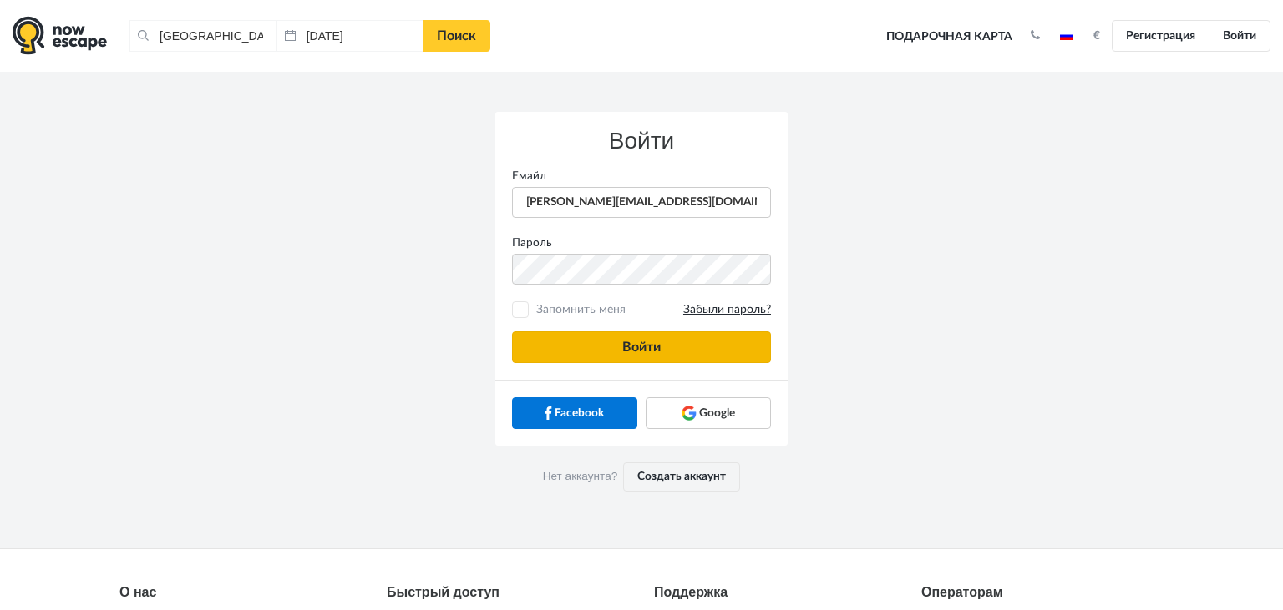
type input "anatoly@imaginaris.ee"
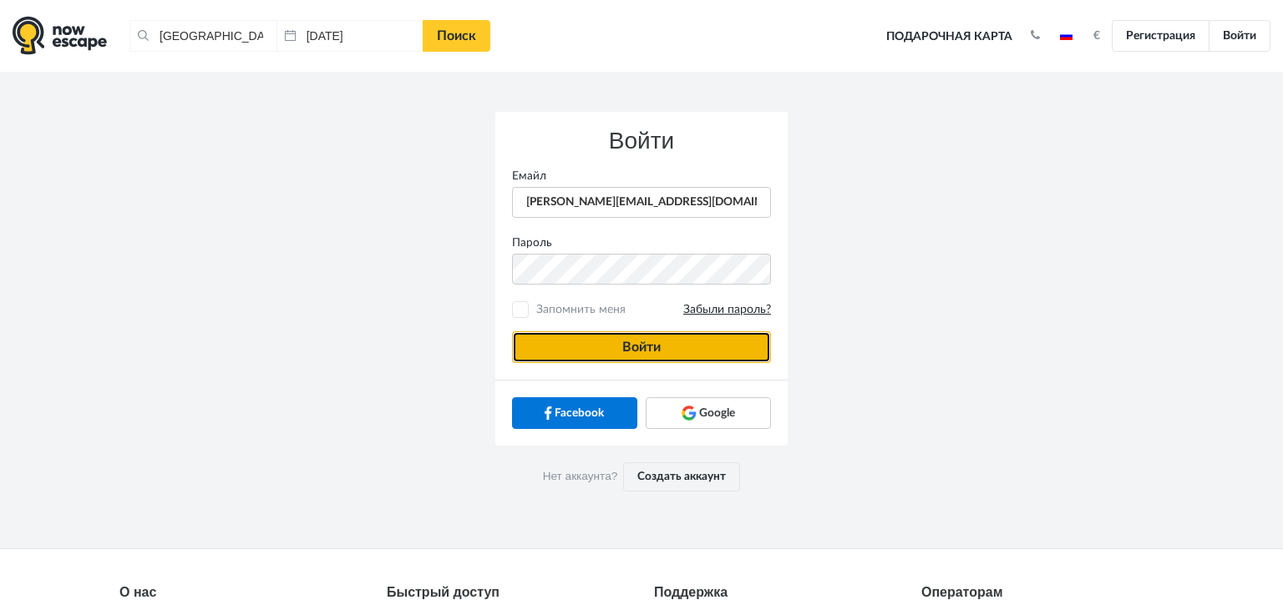
click at [569, 355] on button "Войти" at bounding box center [641, 348] width 259 height 32
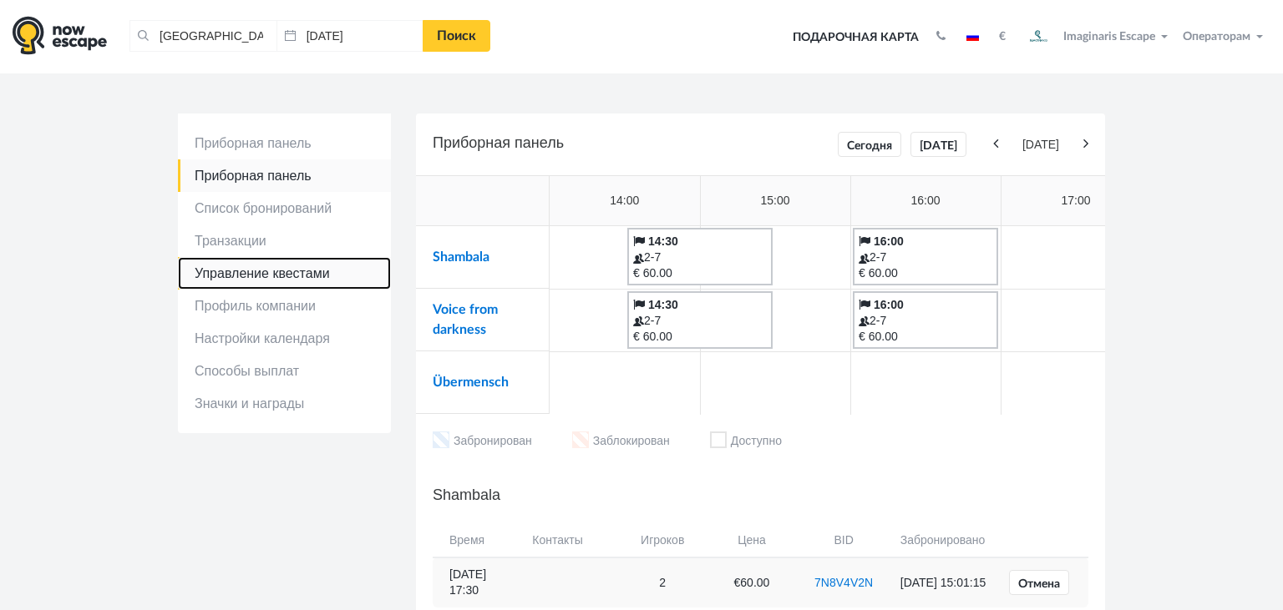
click at [254, 272] on link "Управление квестами" at bounding box center [284, 273] width 213 height 33
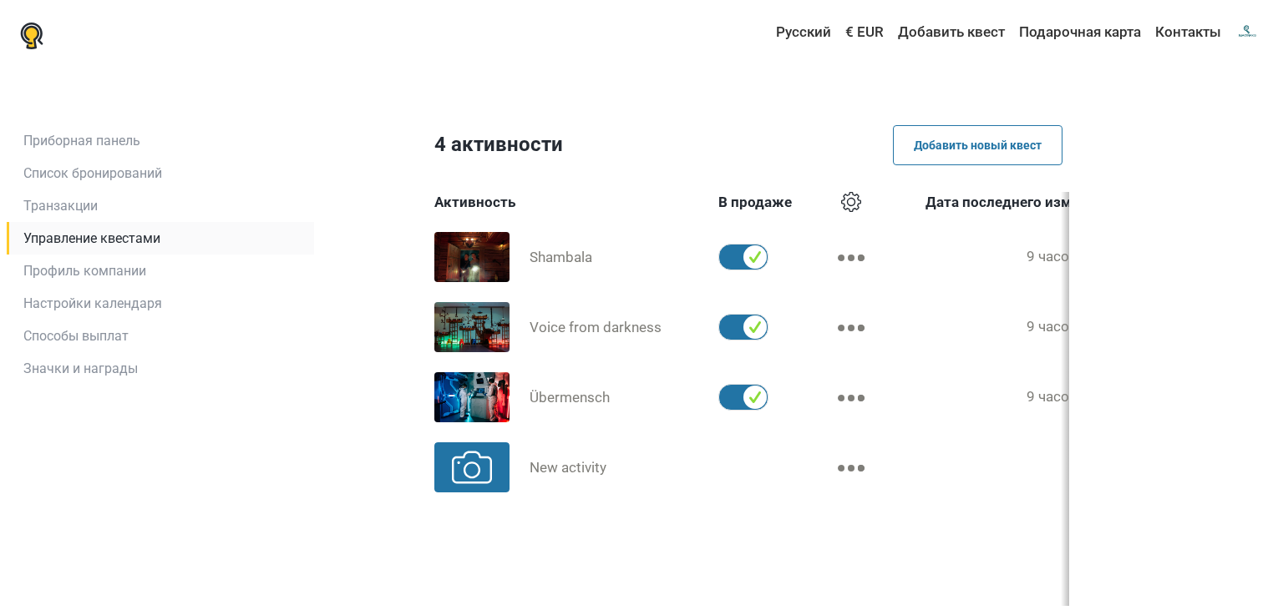
click at [750, 398] on label at bounding box center [744, 397] width 53 height 27
click at [719, 385] on input "checkbox" at bounding box center [718, 384] width 1 height 1
checkbox input "false"
click at [88, 148] on link "Приборная панель" at bounding box center [160, 140] width 307 height 33
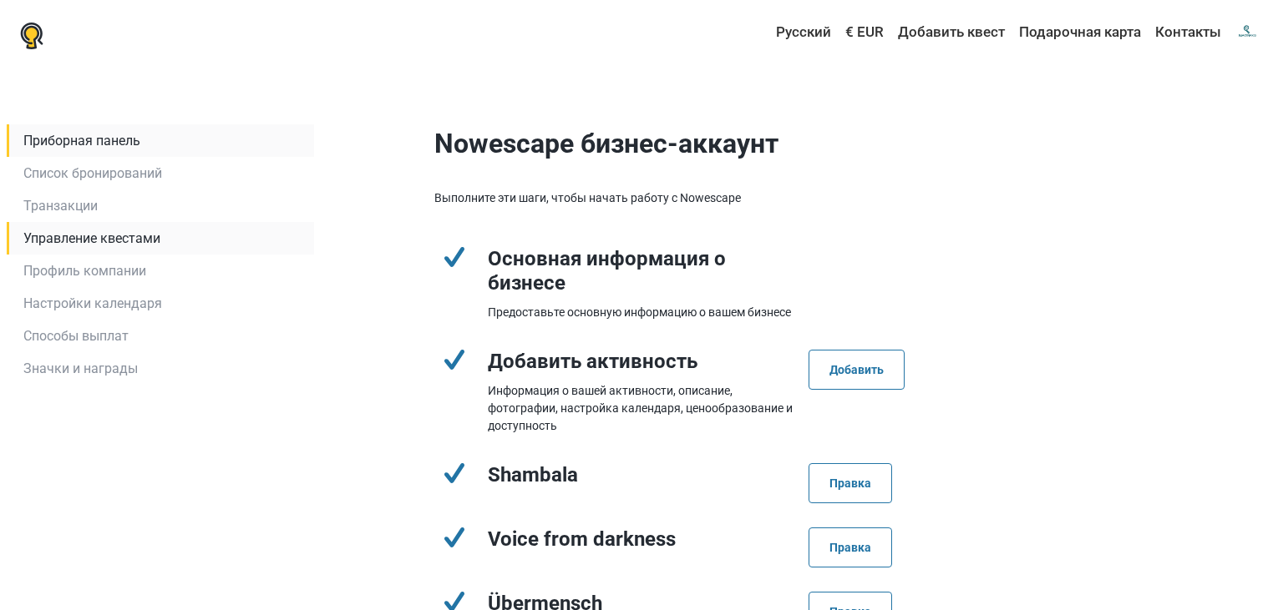
click at [71, 249] on link "Управление квестами" at bounding box center [160, 238] width 307 height 33
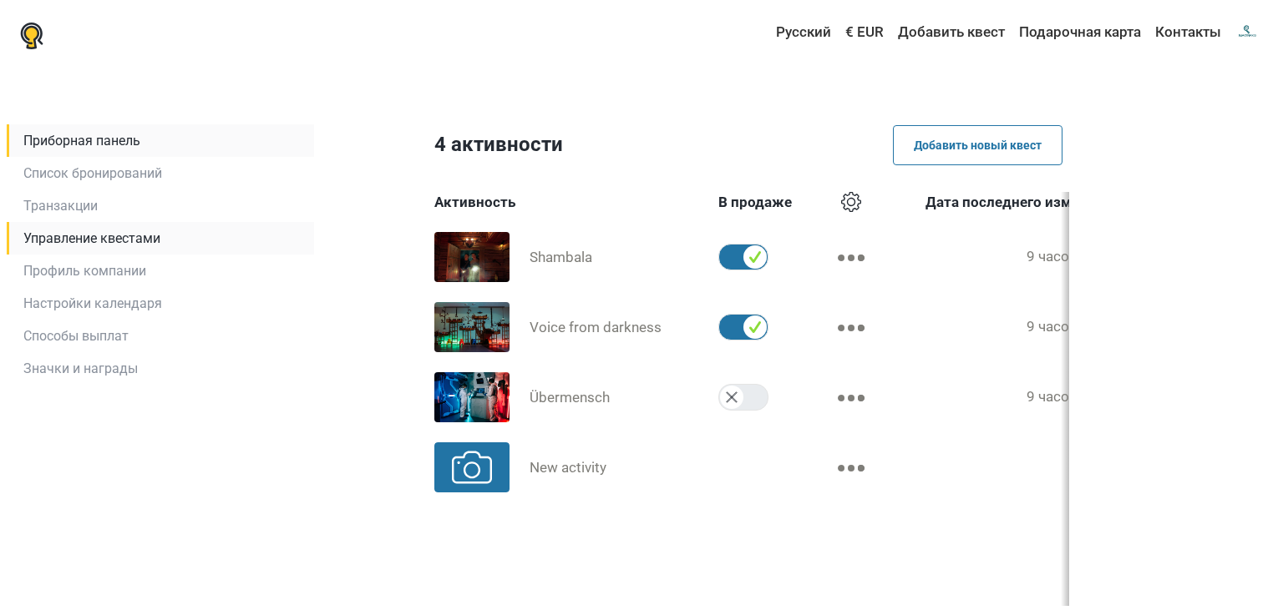
click at [95, 153] on link "Приборная панель" at bounding box center [160, 140] width 307 height 33
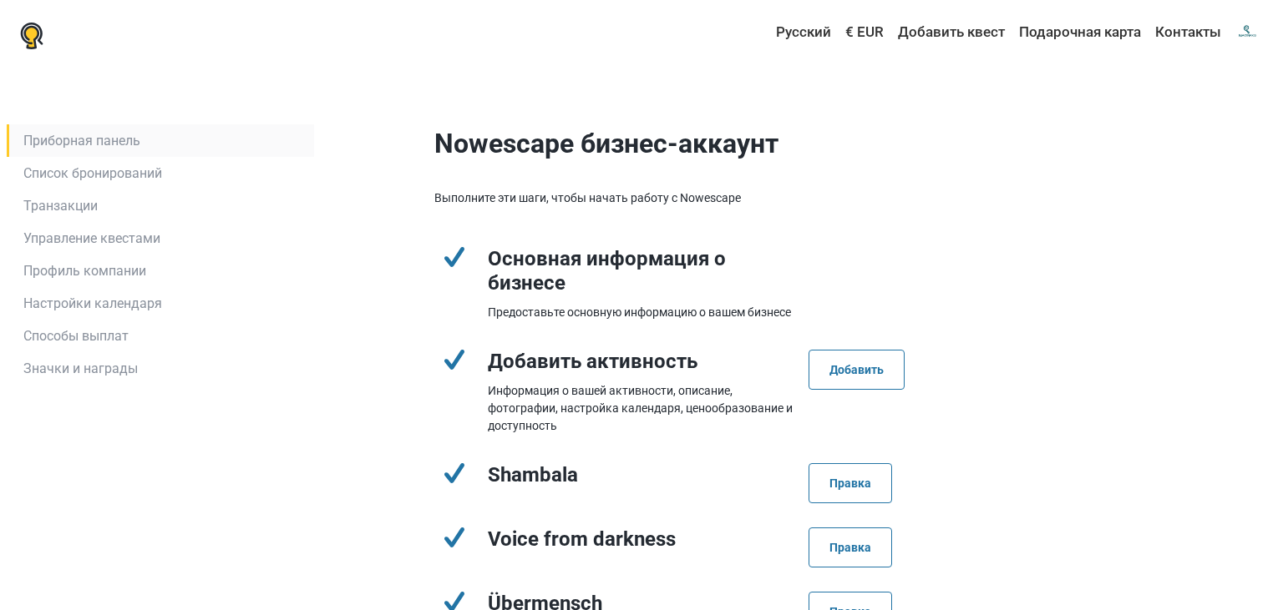
click at [79, 135] on link "Приборная панель" at bounding box center [160, 140] width 307 height 33
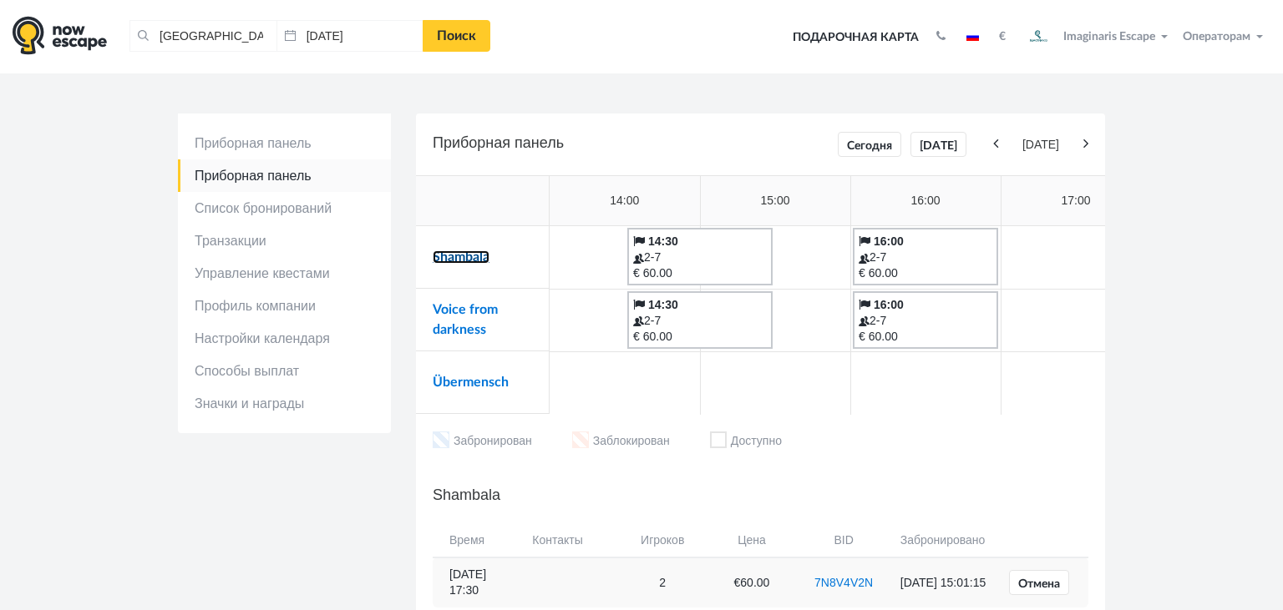
click at [458, 256] on link "Shambala" at bounding box center [461, 257] width 57 height 13
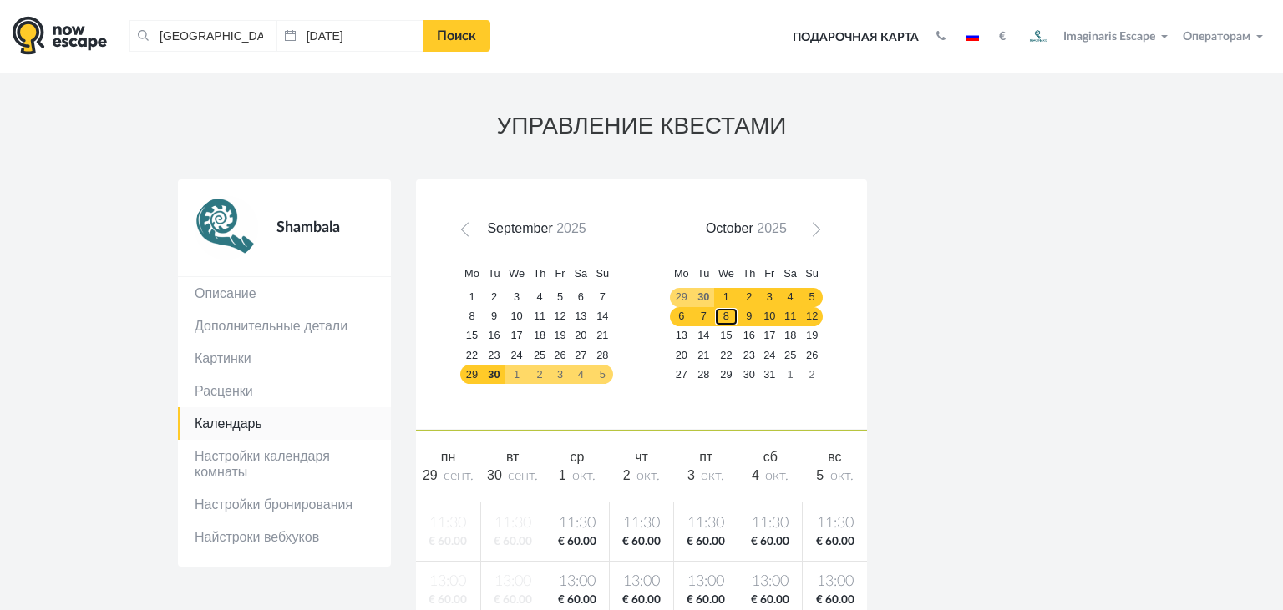
click at [722, 317] on link "8" at bounding box center [726, 316] width 25 height 19
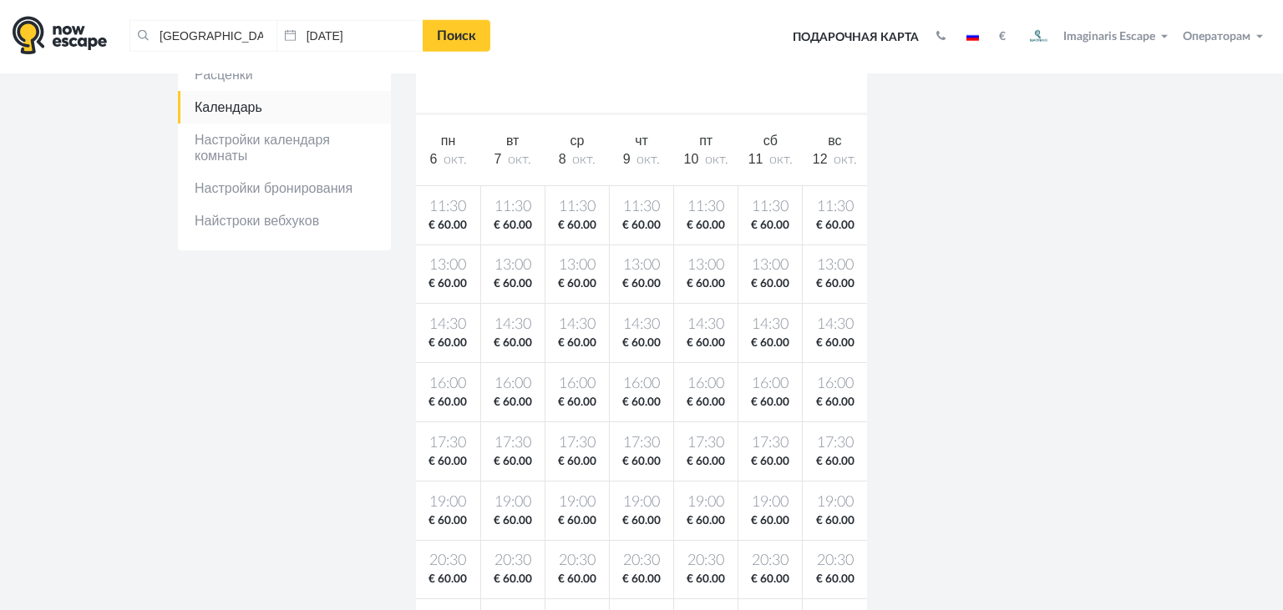
scroll to position [317, 0]
click at [446, 493] on span "19:00" at bounding box center [448, 502] width 58 height 21
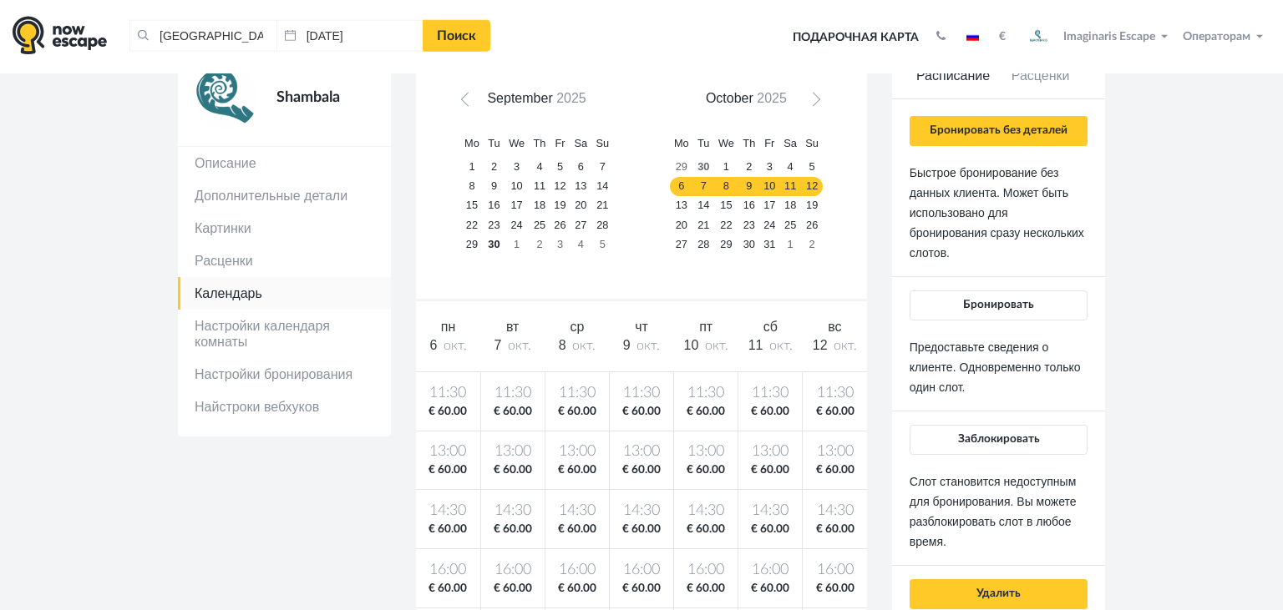
scroll to position [124, 0]
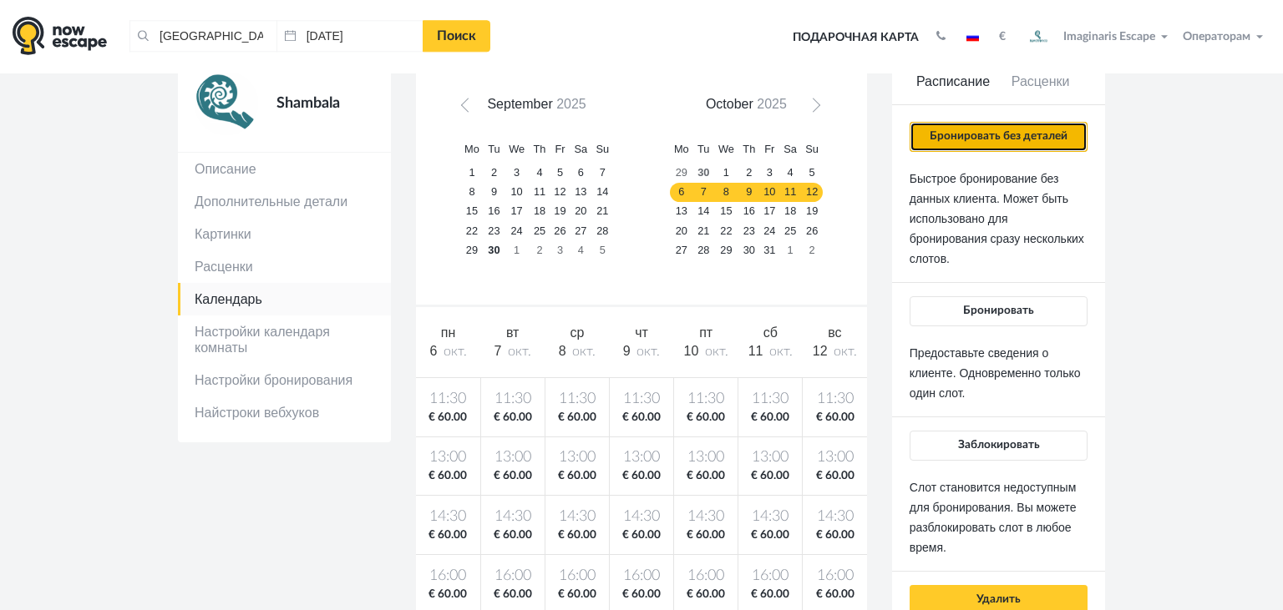
click at [932, 140] on button "Бронировать без деталей" at bounding box center [998, 137] width 178 height 30
